Goal: Task Accomplishment & Management: Manage account settings

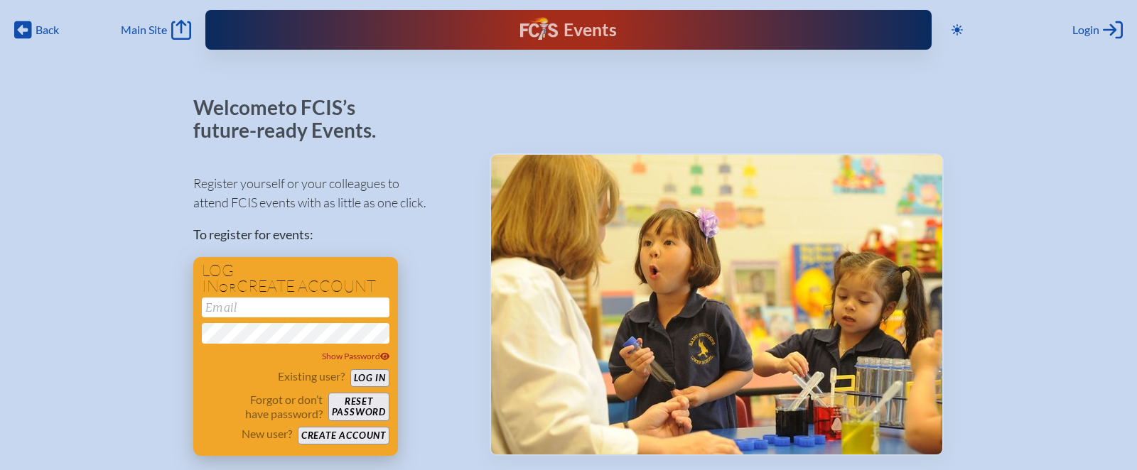
type input "[EMAIL_ADDRESS][DOMAIN_NAME]"
click at [376, 377] on button "Log in" at bounding box center [369, 378] width 39 height 18
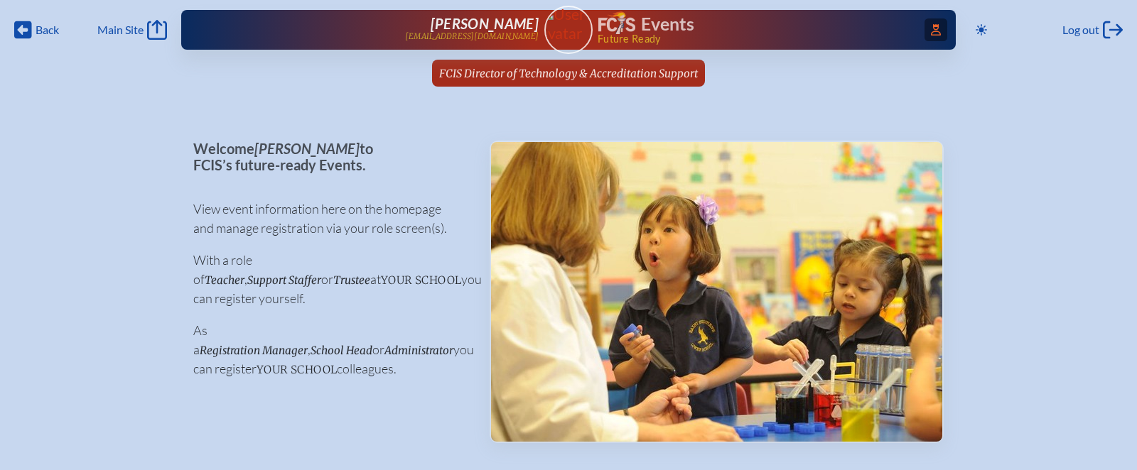
click at [937, 32] on icon "Access Users..." at bounding box center [936, 29] width 10 height 11
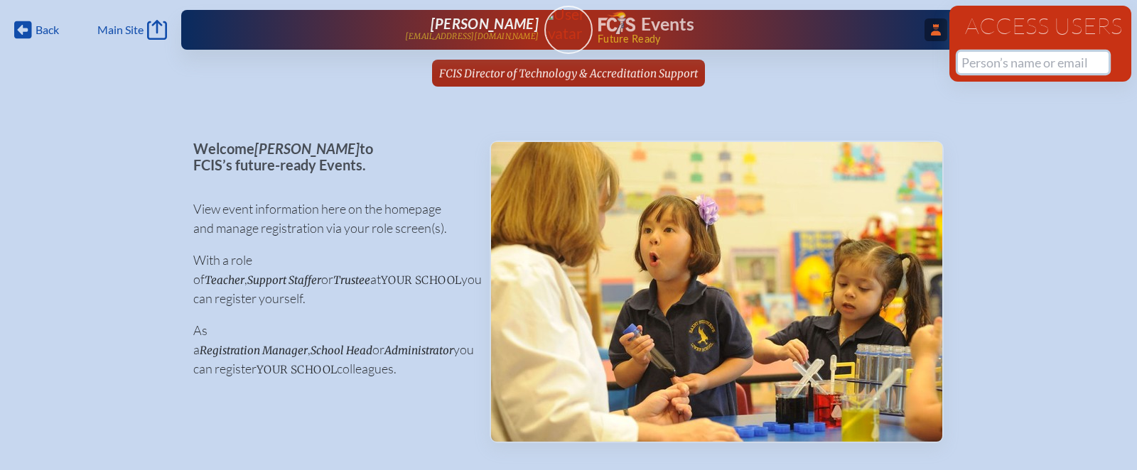
click at [984, 62] on input "text" at bounding box center [1033, 62] width 151 height 21
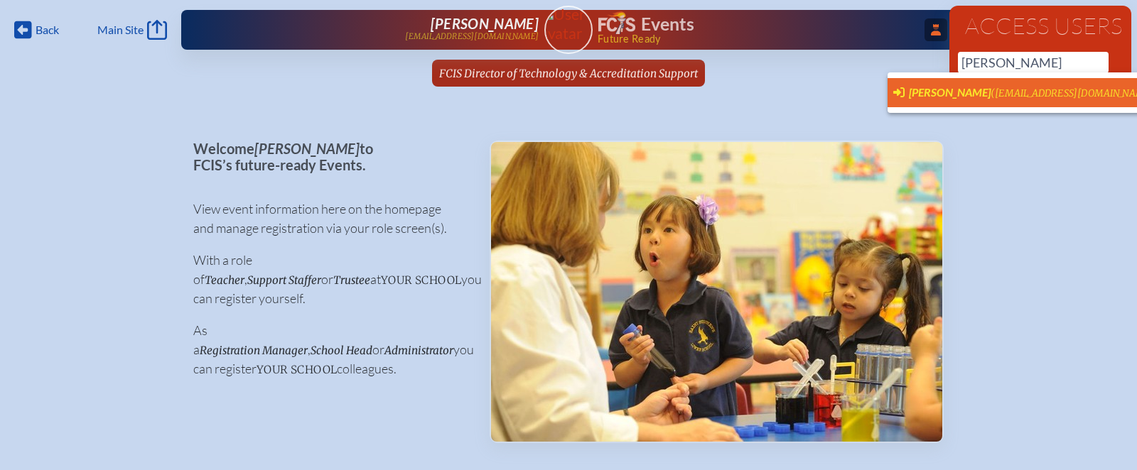
click at [993, 92] on span "(dlanders@sjcds.net)" at bounding box center [1074, 93] width 168 height 12
type input "[EMAIL_ADDRESS][DOMAIN_NAME]"
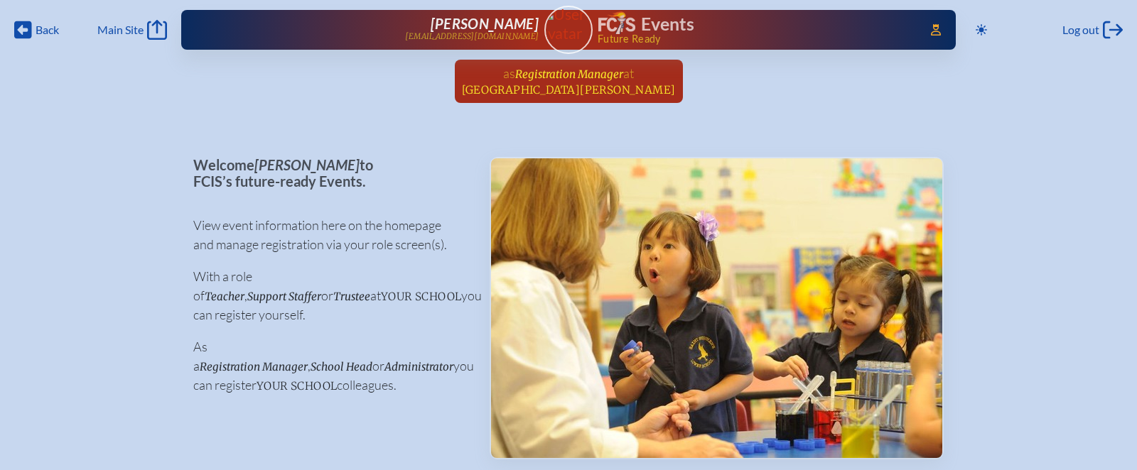
click at [568, 76] on span "Registration Manager" at bounding box center [569, 73] width 108 height 13
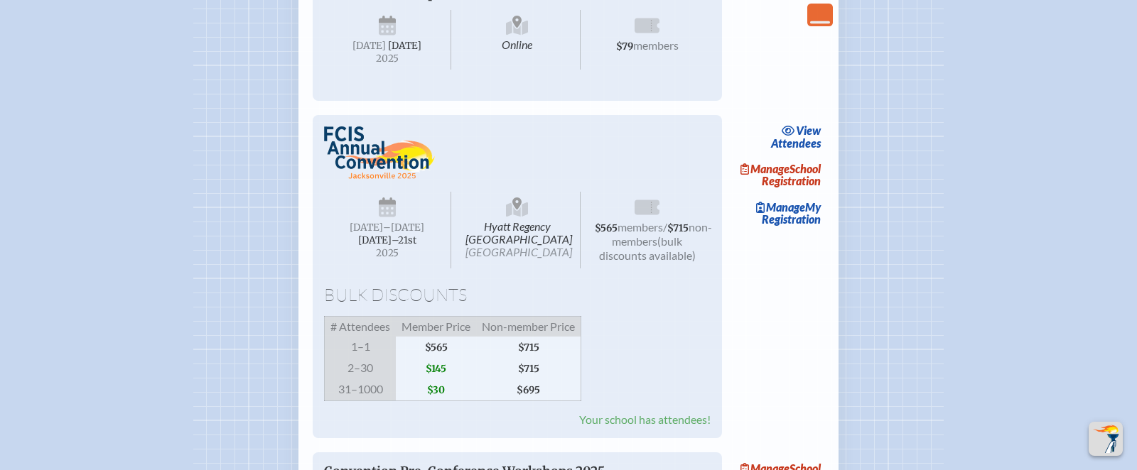
scroll to position [1208, 0]
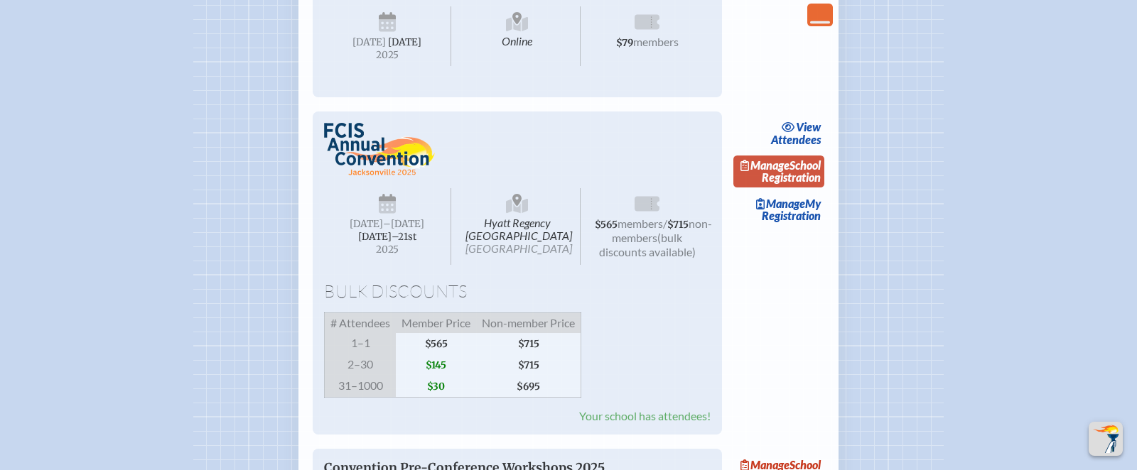
click at [807, 188] on link "Manage School Registration" at bounding box center [778, 172] width 91 height 33
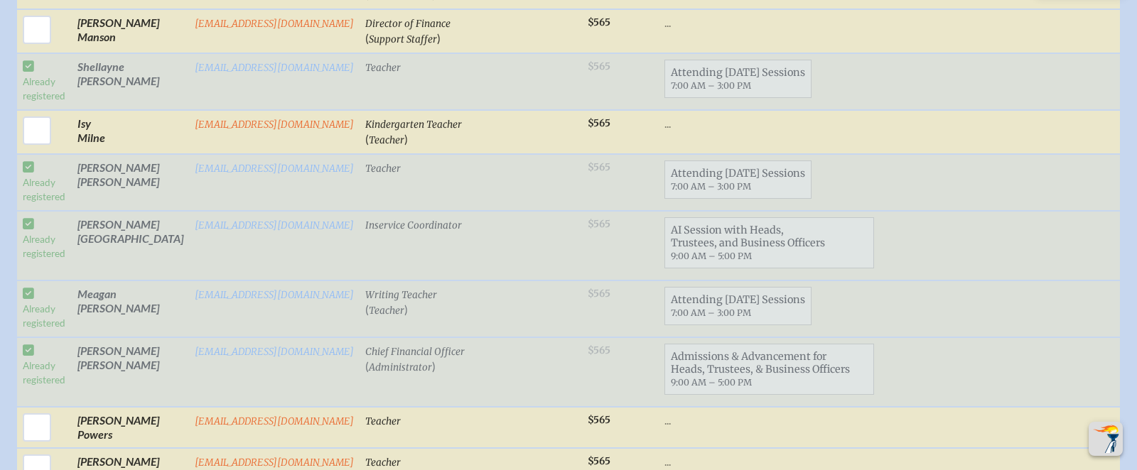
scroll to position [2103, 0]
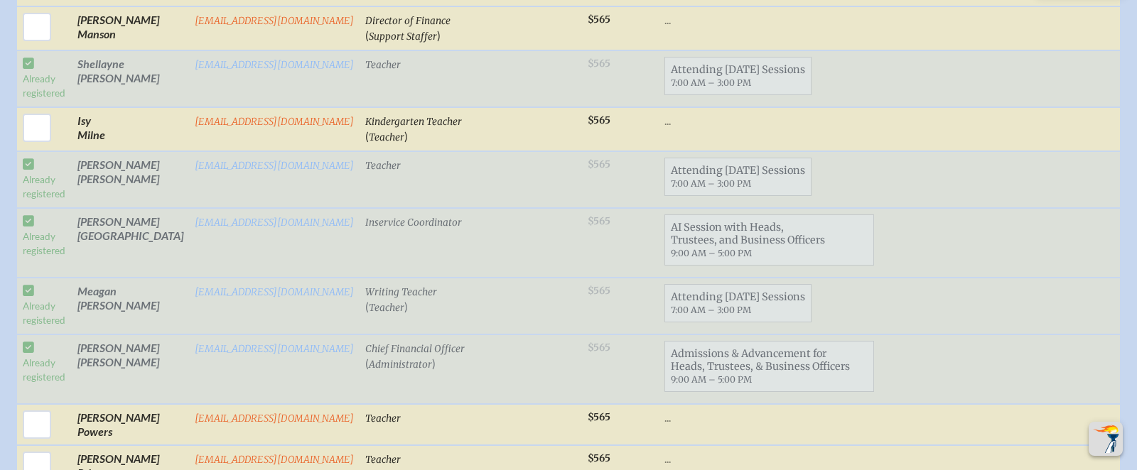
click at [31, 335] on td "Already registered" at bounding box center [44, 370] width 55 height 70
